Goal: Find specific page/section: Find specific page/section

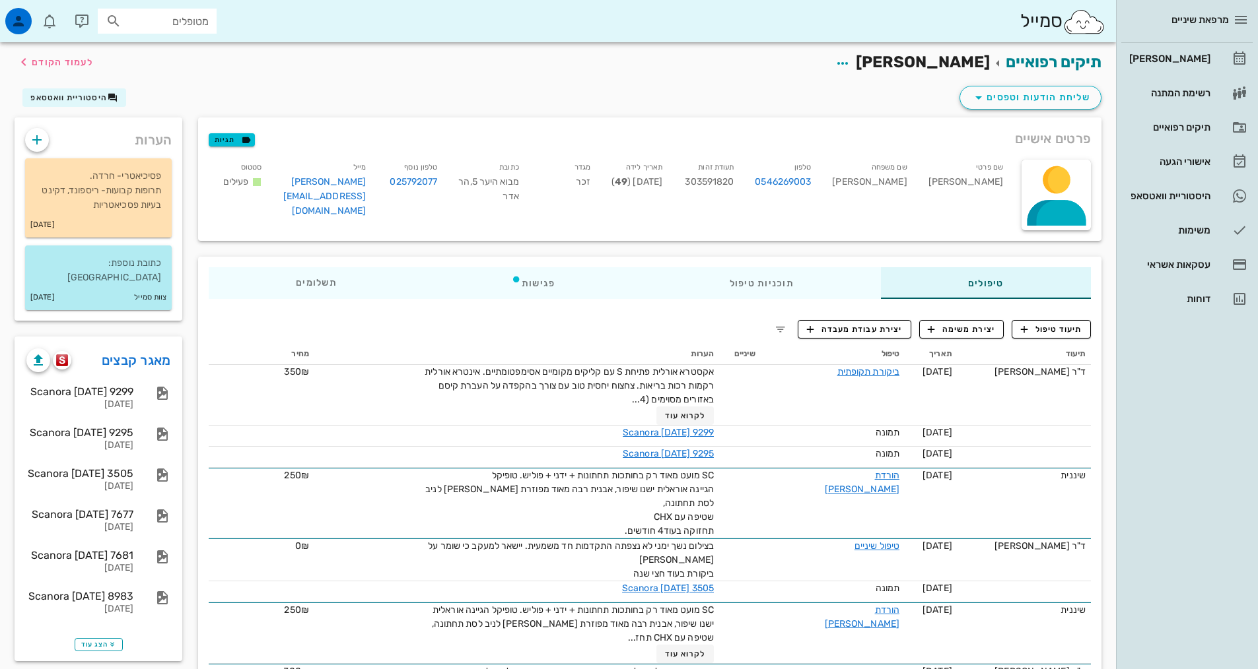
scroll to position [66, 0]
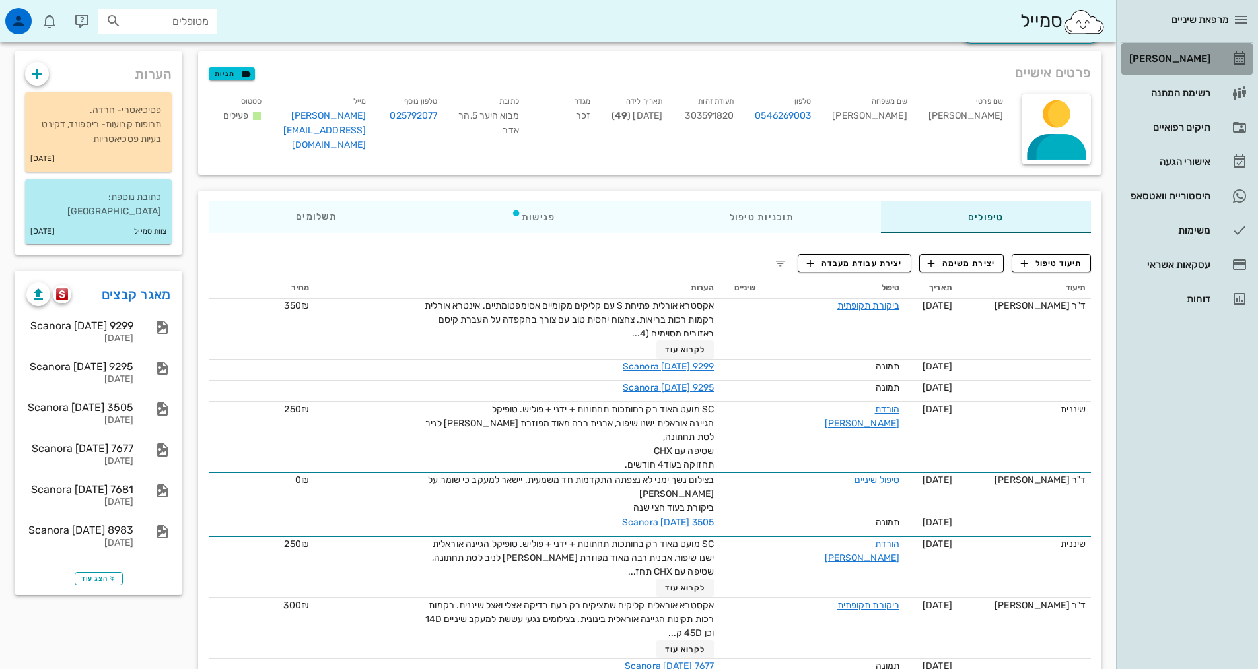
click at [1172, 65] on div "[PERSON_NAME]" at bounding box center [1168, 58] width 84 height 21
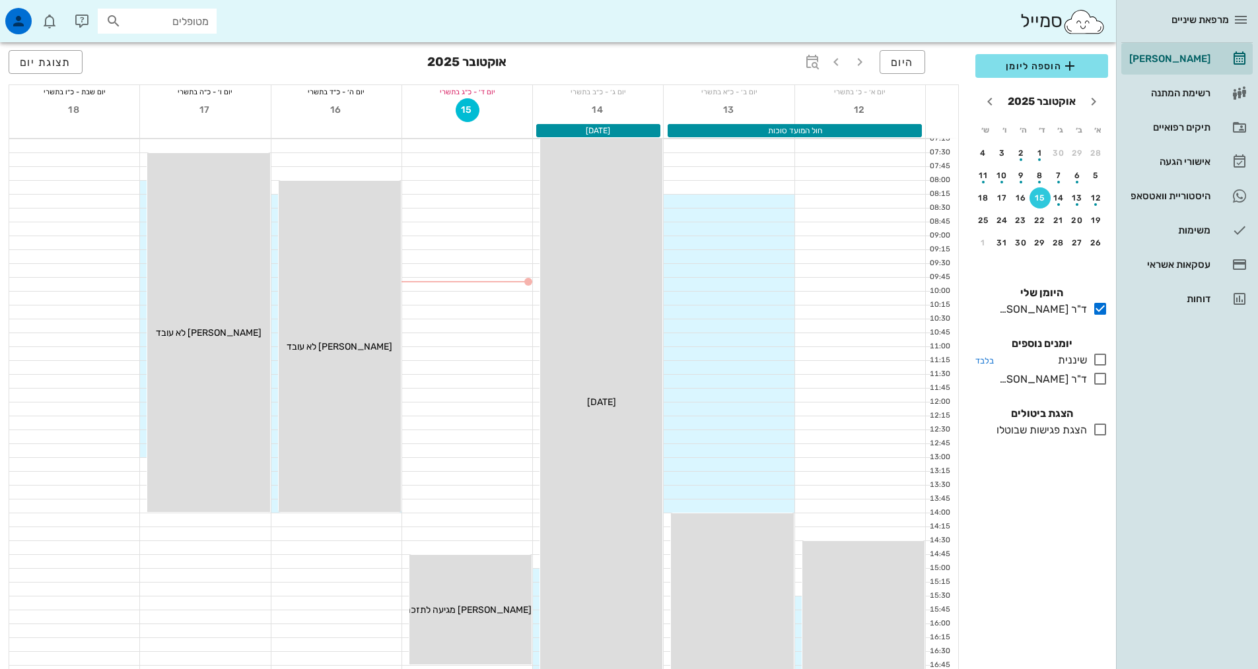
click at [1099, 361] on icon at bounding box center [1100, 360] width 16 height 16
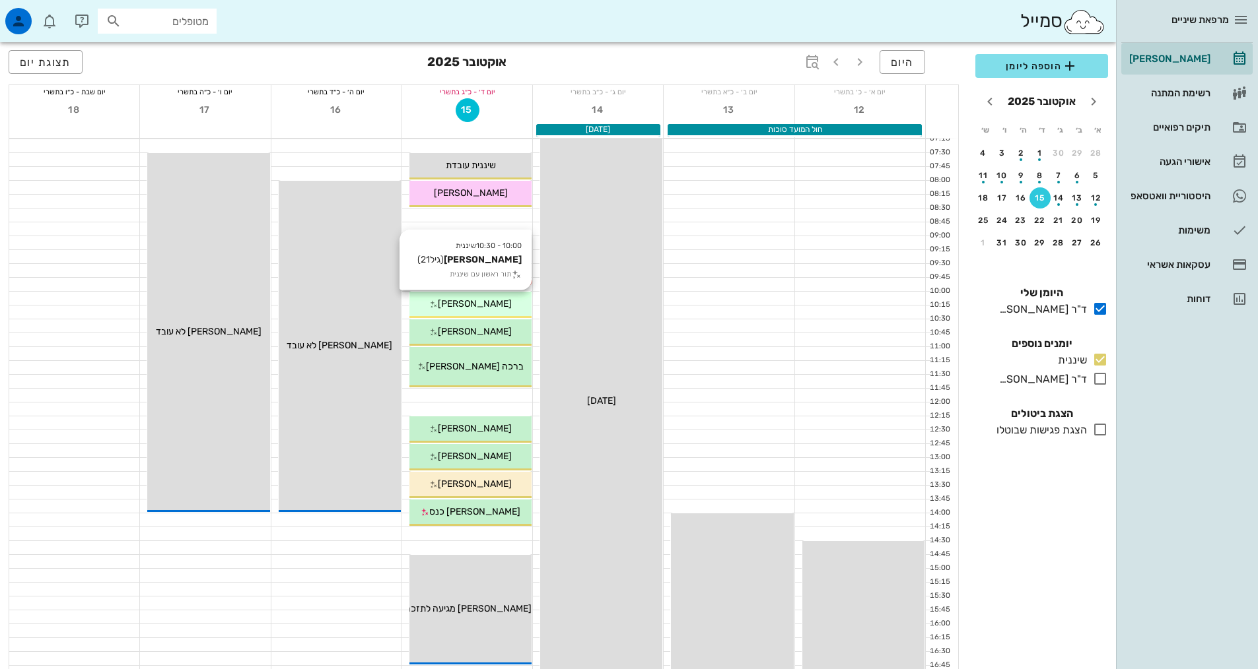
click at [510, 310] on div "[PERSON_NAME]" at bounding box center [470, 304] width 122 height 14
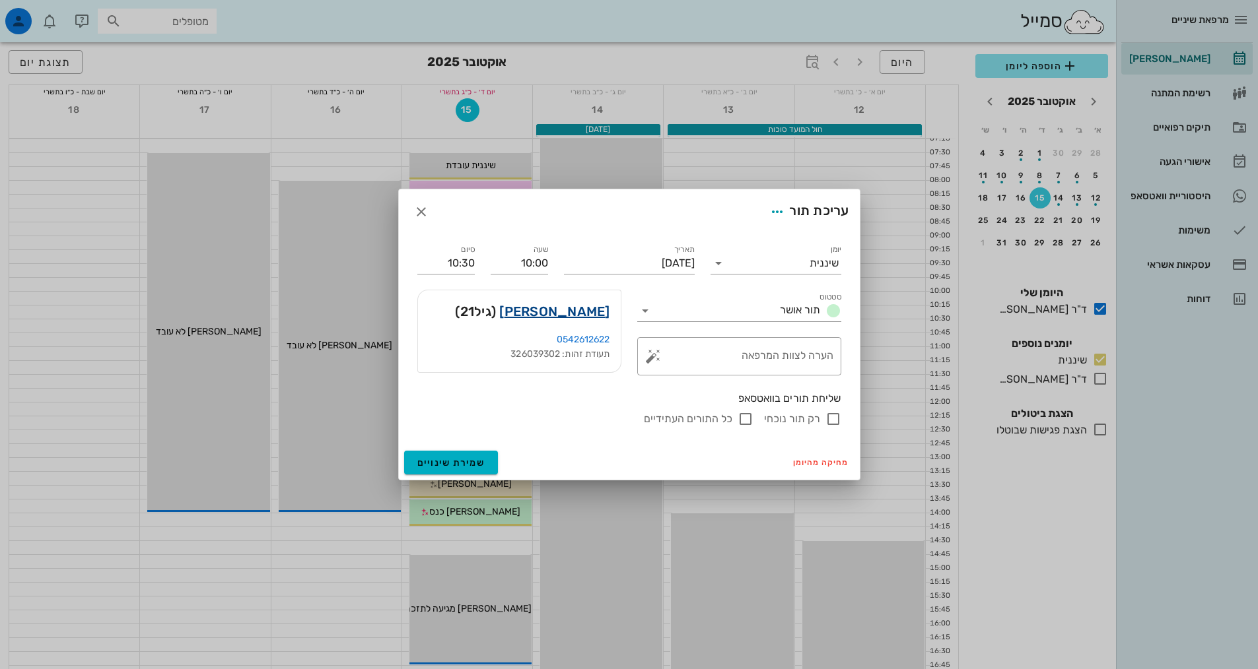
click at [574, 316] on link "[PERSON_NAME]" at bounding box center [554, 311] width 110 height 21
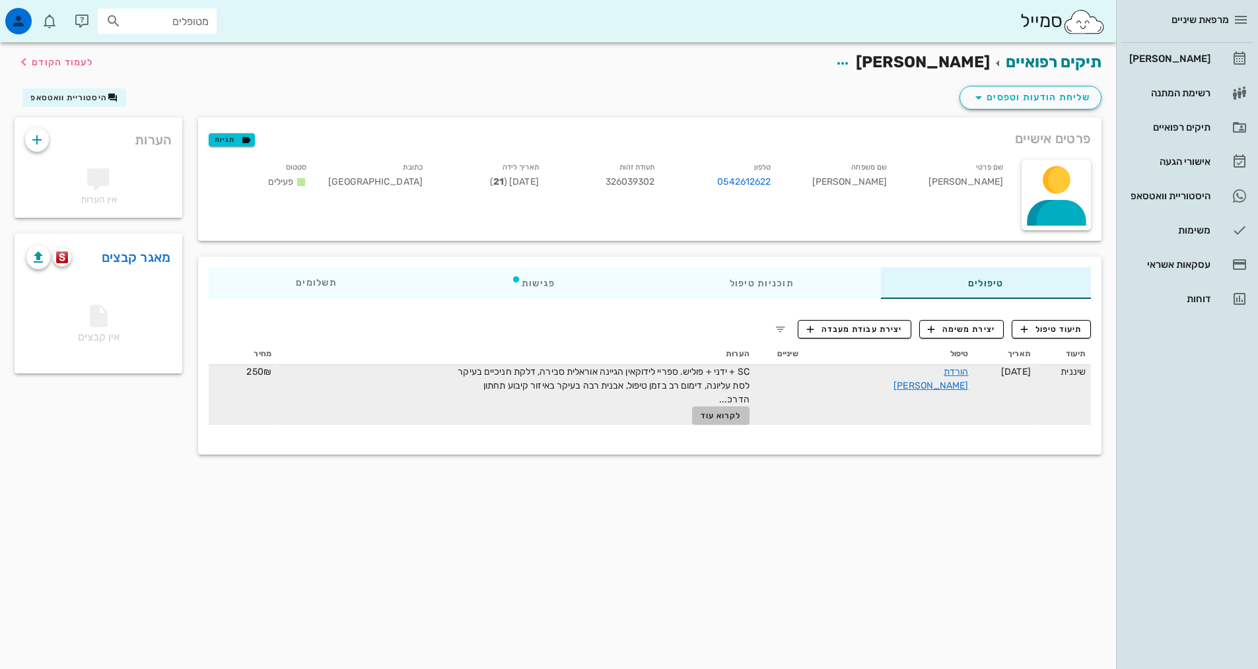
click at [741, 417] on span "לקרוא עוד" at bounding box center [720, 415] width 41 height 9
